Goal: Navigation & Orientation: Find specific page/section

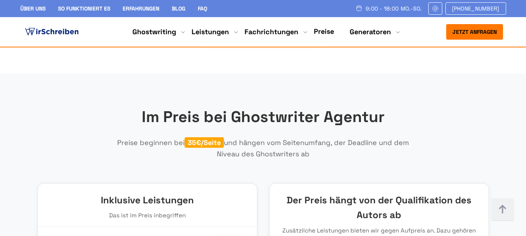
scroll to position [909, 0]
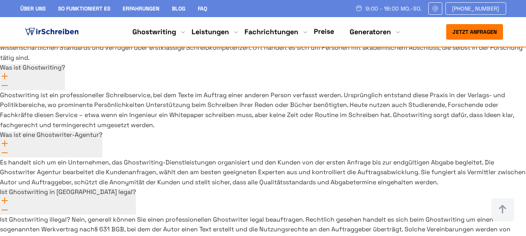
scroll to position [5807, 0]
